Goal: Use online tool/utility: Utilize a website feature to perform a specific function

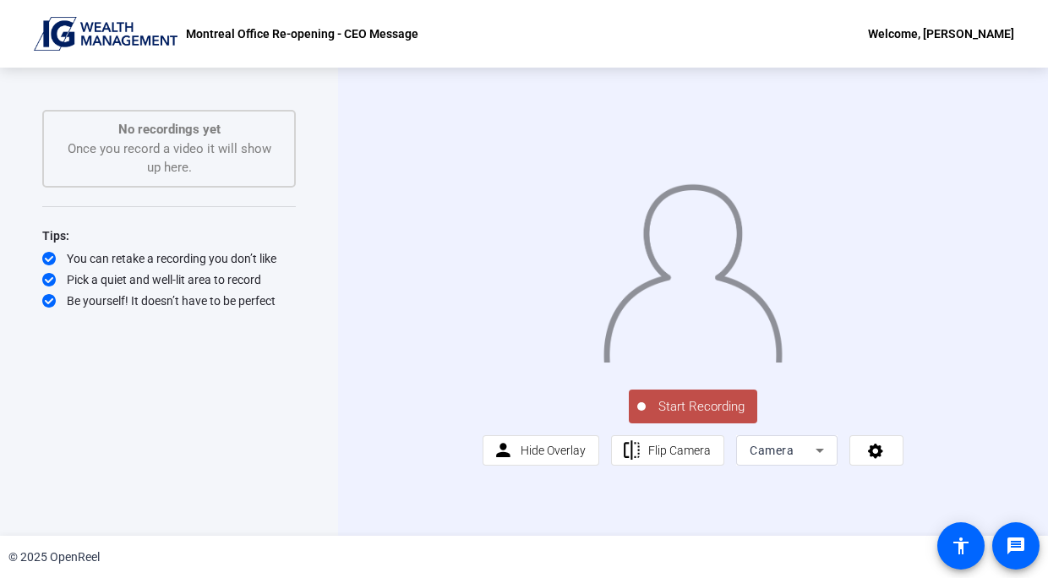
click at [705, 416] on span "Start Recording" at bounding box center [701, 406] width 112 height 19
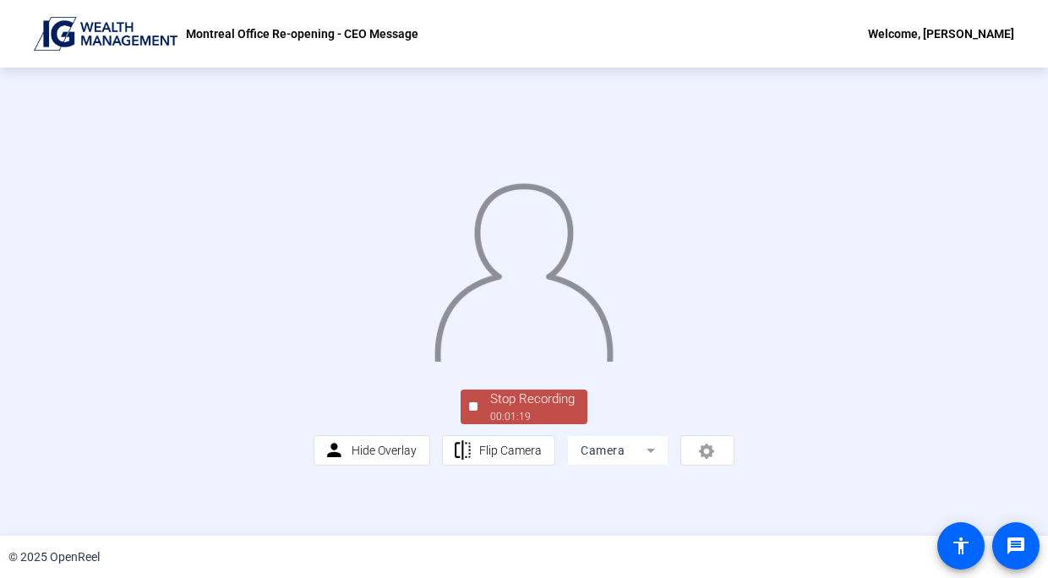
click at [534, 409] on div "Stop Recording" at bounding box center [532, 398] width 84 height 19
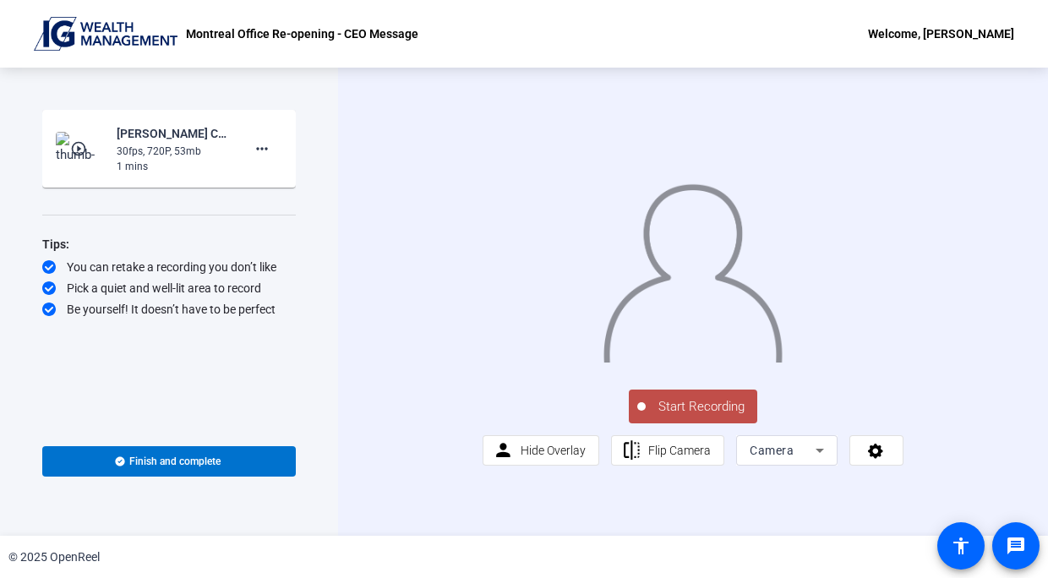
click at [700, 423] on button "Start Recording" at bounding box center [693, 406] width 128 height 34
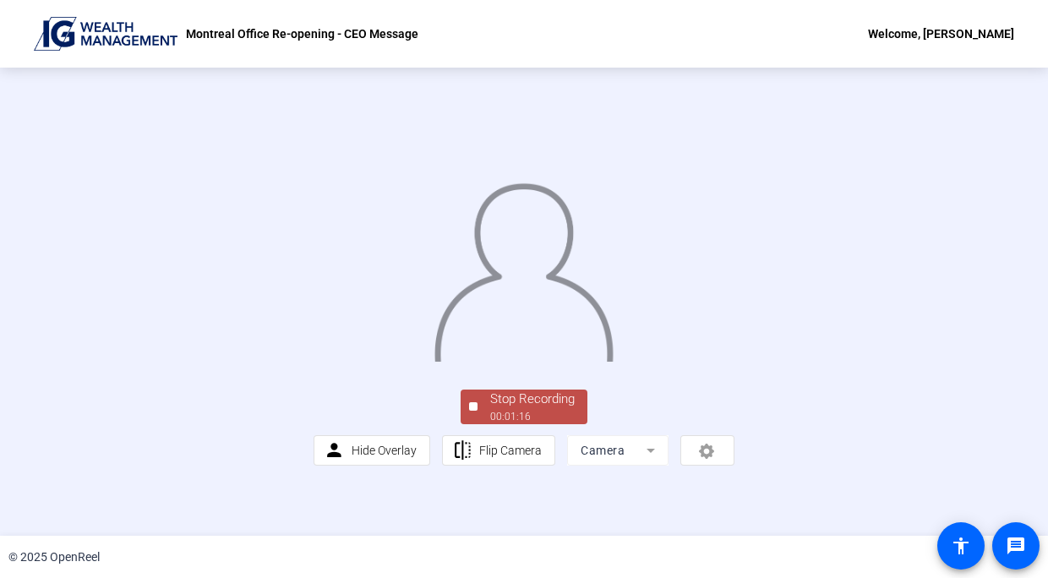
click at [512, 409] on div "Stop Recording" at bounding box center [532, 398] width 84 height 19
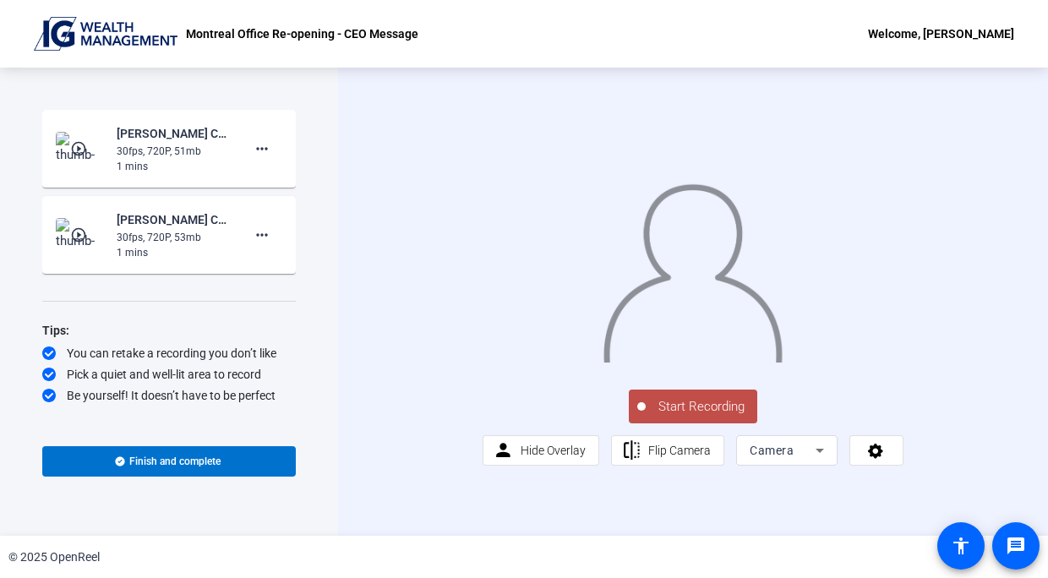
click at [701, 416] on span "Start Recording" at bounding box center [701, 406] width 112 height 19
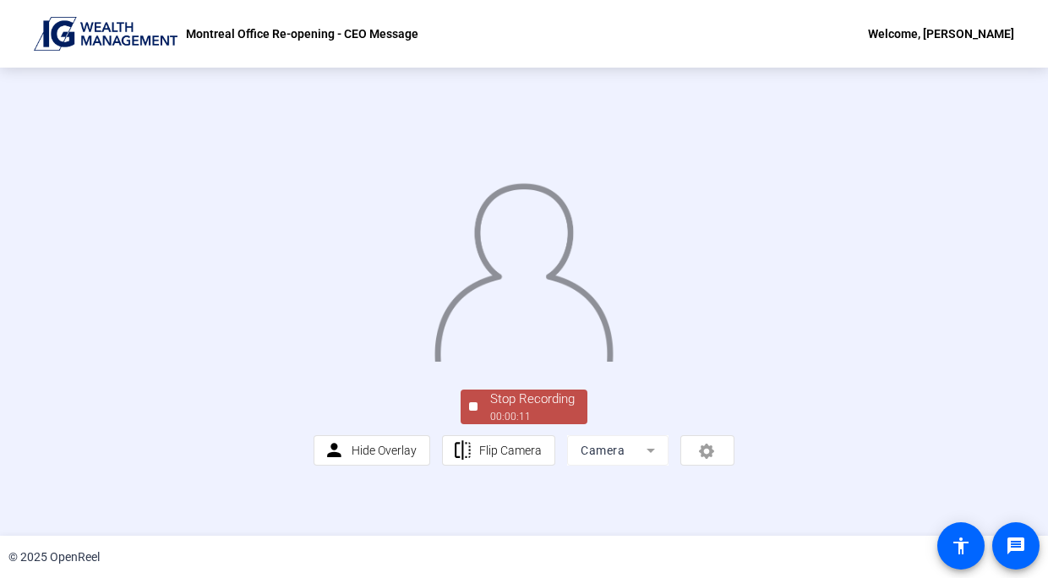
click at [538, 409] on div "Stop Recording" at bounding box center [532, 398] width 84 height 19
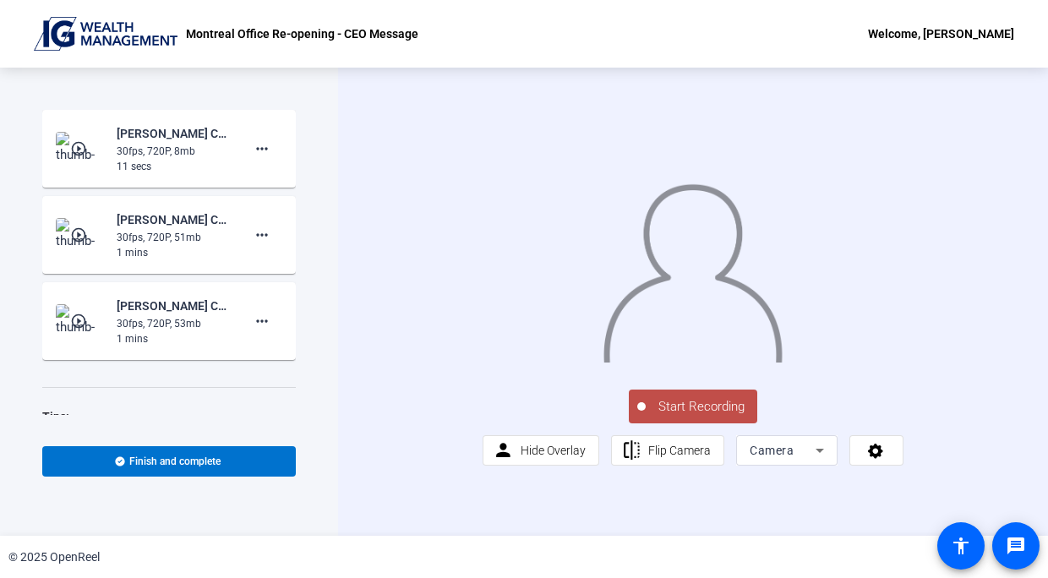
click at [710, 416] on span "Start Recording" at bounding box center [701, 406] width 112 height 19
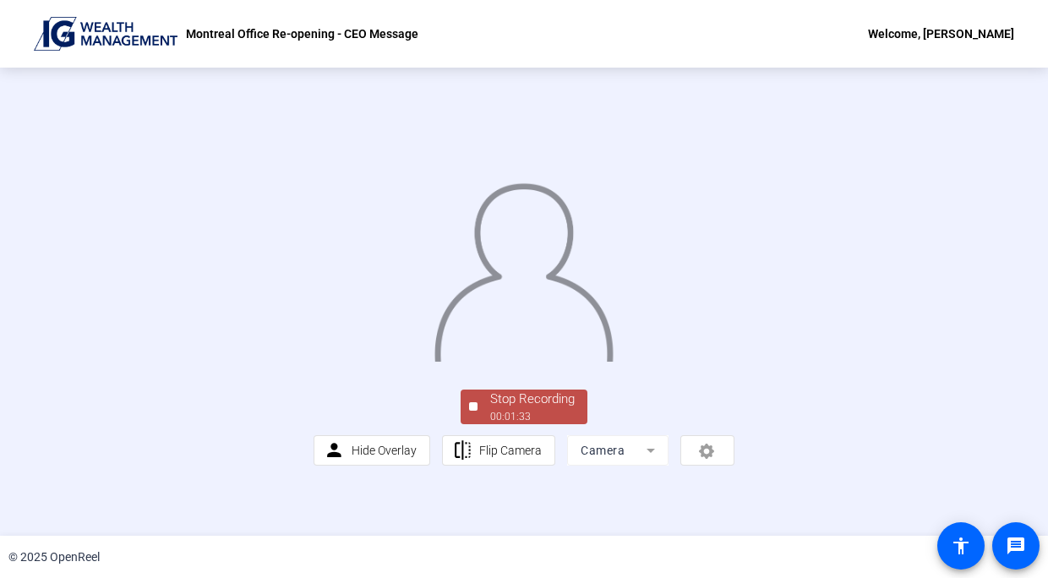
click at [539, 409] on div "Stop Recording" at bounding box center [532, 398] width 84 height 19
